Goal: Entertainment & Leisure: Consume media (video, audio)

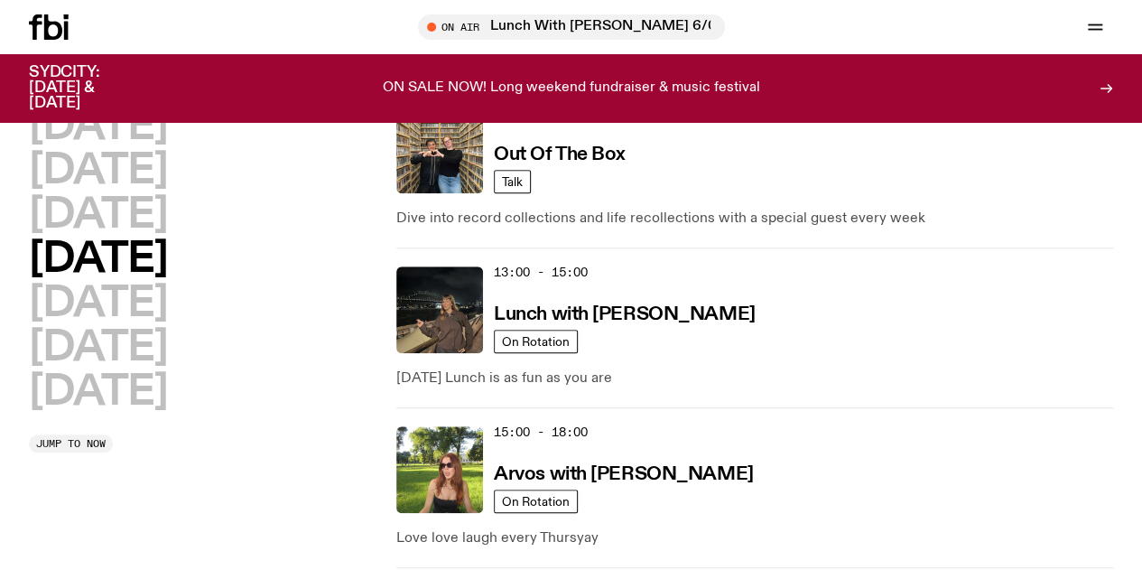
scroll to position [502, 0]
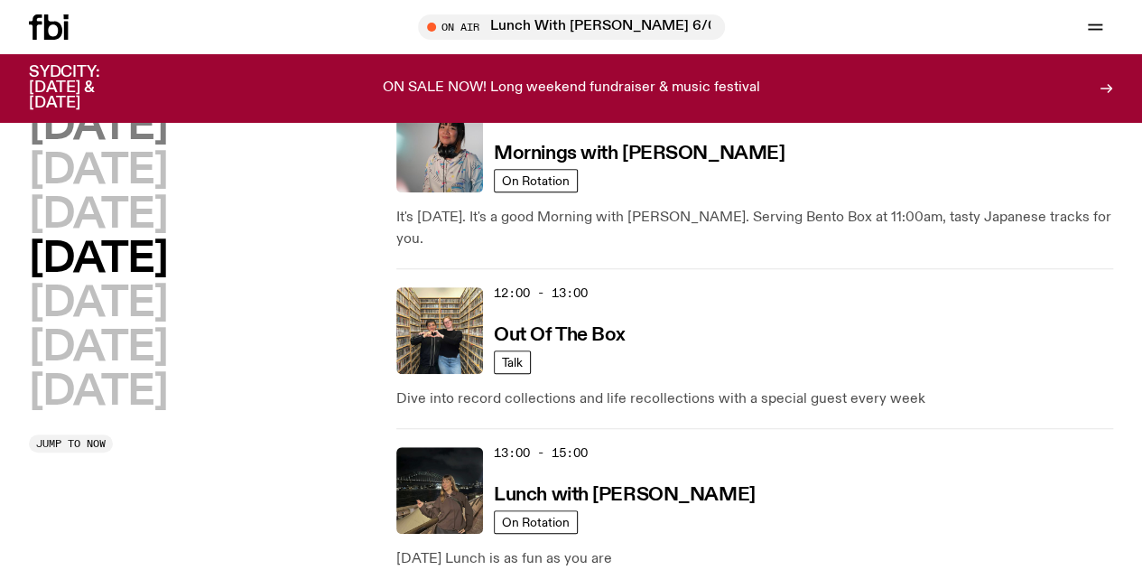
click at [167, 144] on h2 "[DATE]" at bounding box center [98, 127] width 138 height 41
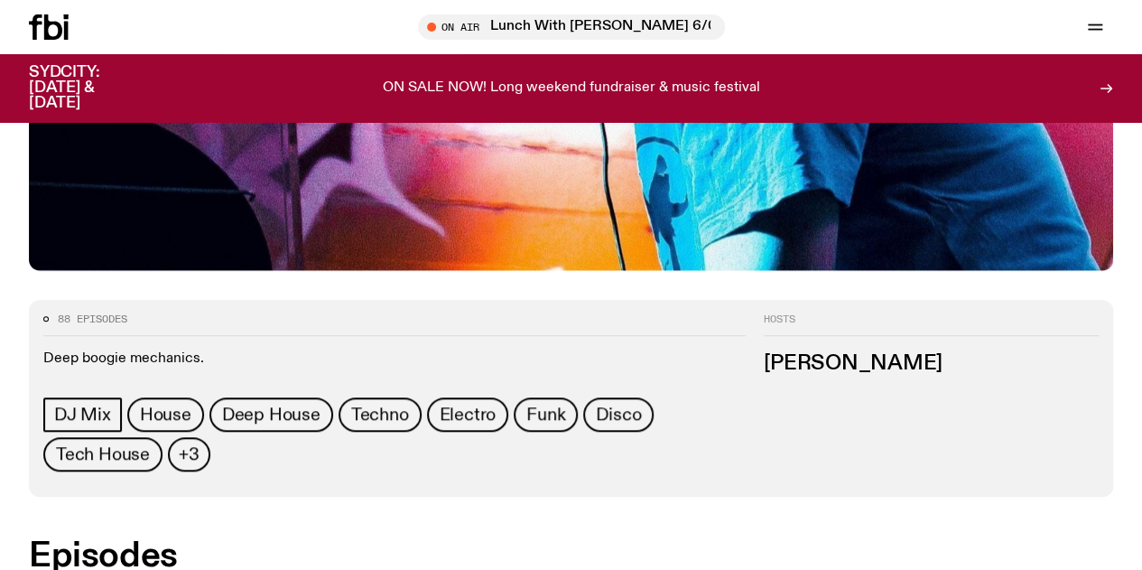
scroll to position [626, 0]
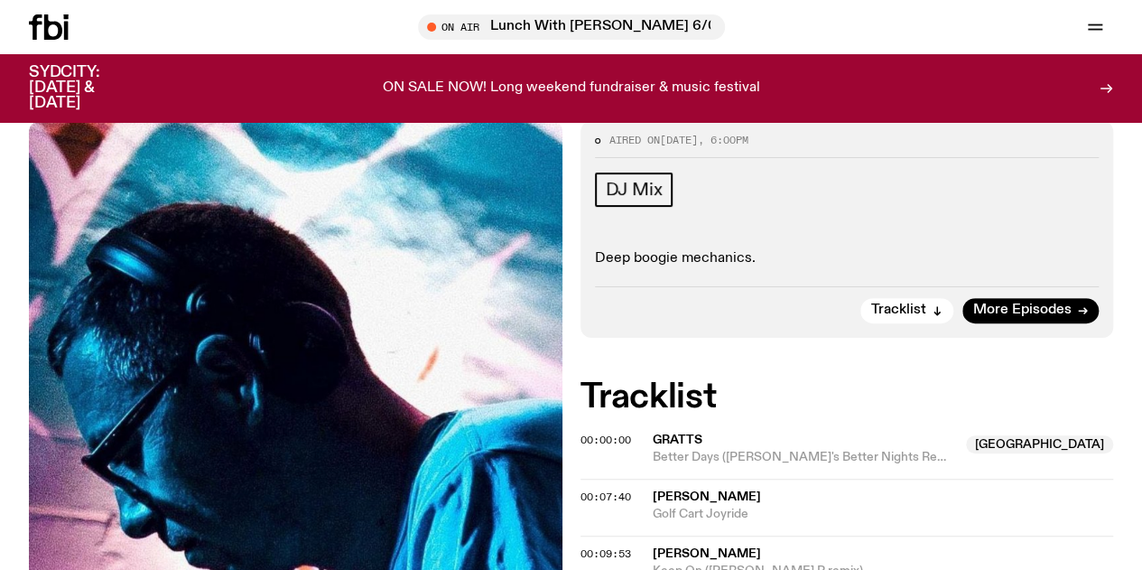
scroll to position [73, 0]
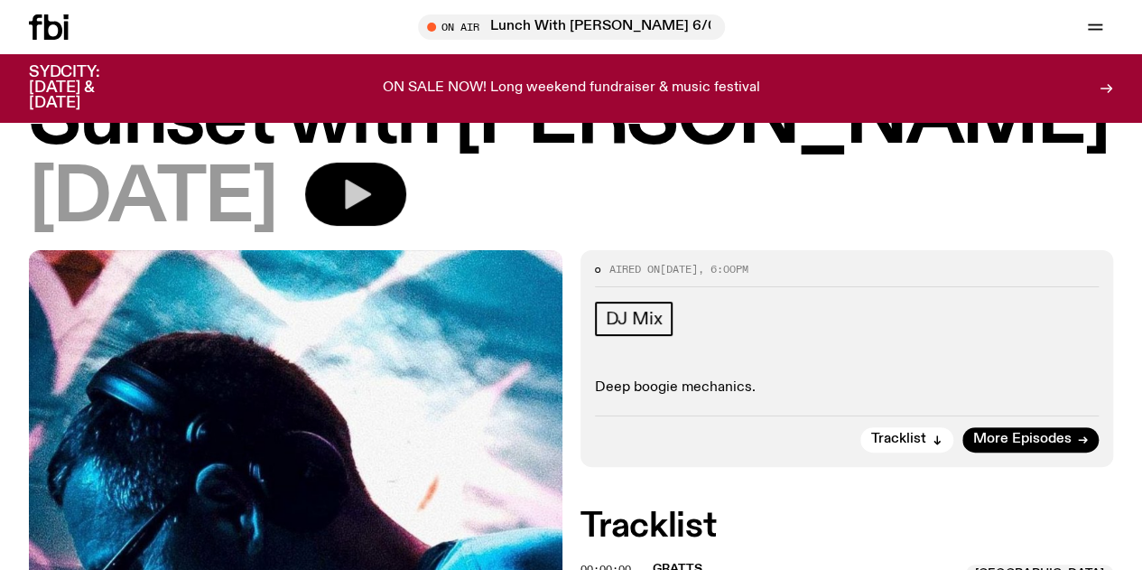
click at [371, 203] on icon "button" at bounding box center [358, 195] width 26 height 30
